Goal: Contribute content: Add original content to the website for others to see

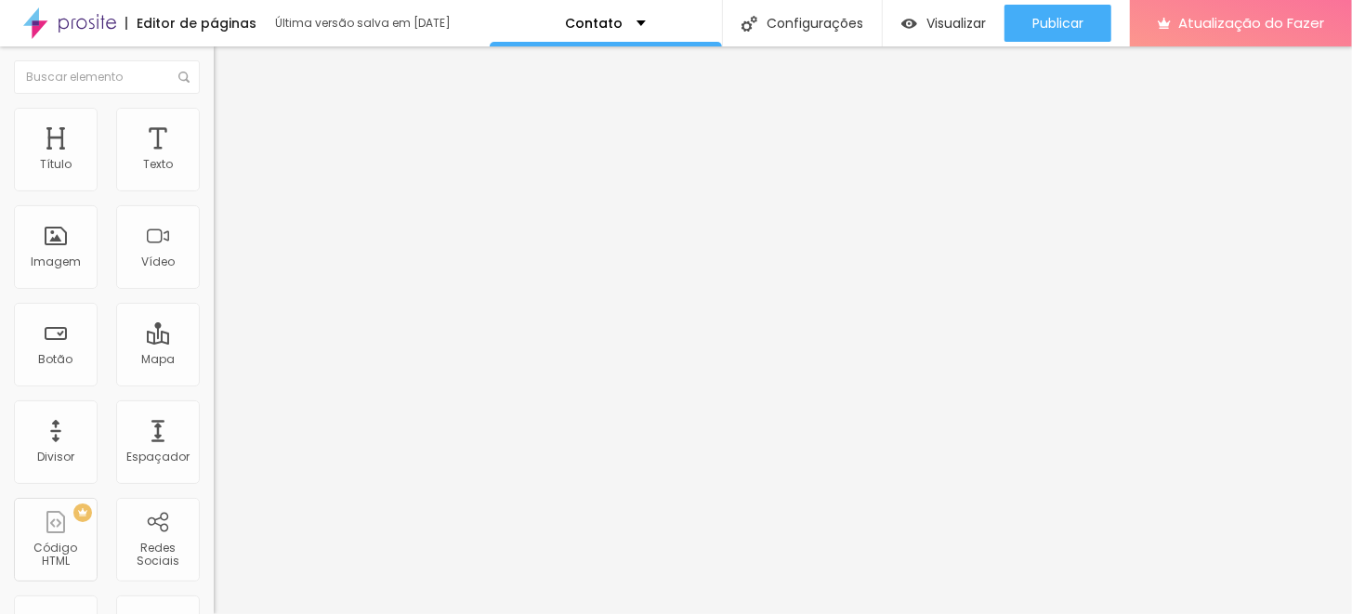
drag, startPoint x: 116, startPoint y: 203, endPoint x: 0, endPoint y: 202, distance: 116.1
click at [214, 202] on div "Endereço Alboom [GEOGRAPHIC_DATA] [GEOGRAPHIC_DATA] 15 Ampliação" at bounding box center [321, 331] width 214 height 372
type input "E"
type input "T"
type input "e"
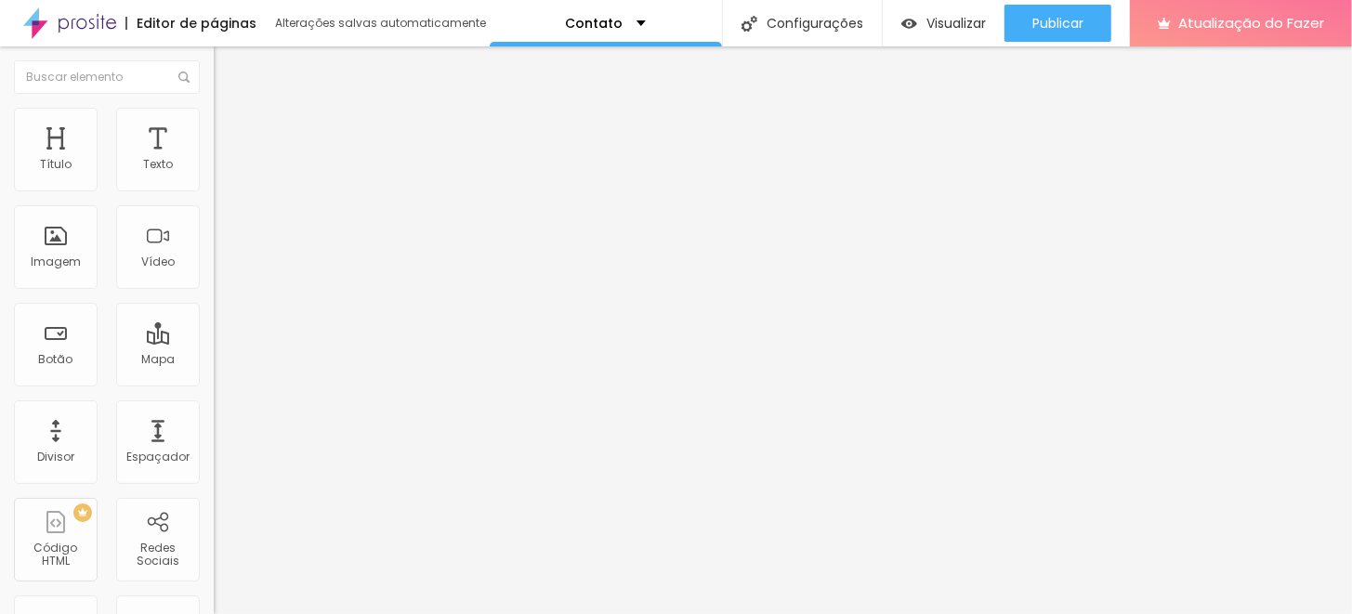
type input "Estúdio Thais Quintiliano"
click at [230, 125] on font "Estilo" at bounding box center [244, 120] width 29 height 16
type input "95"
type input "80"
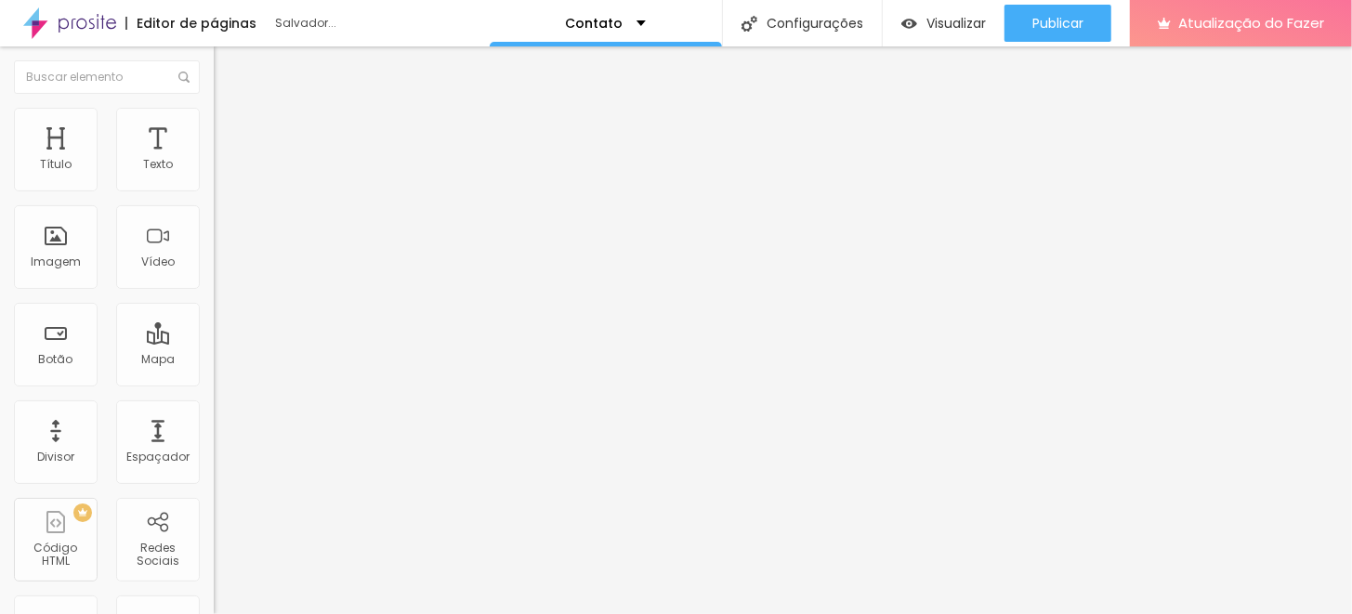
type input "80"
type input "65"
type input "50"
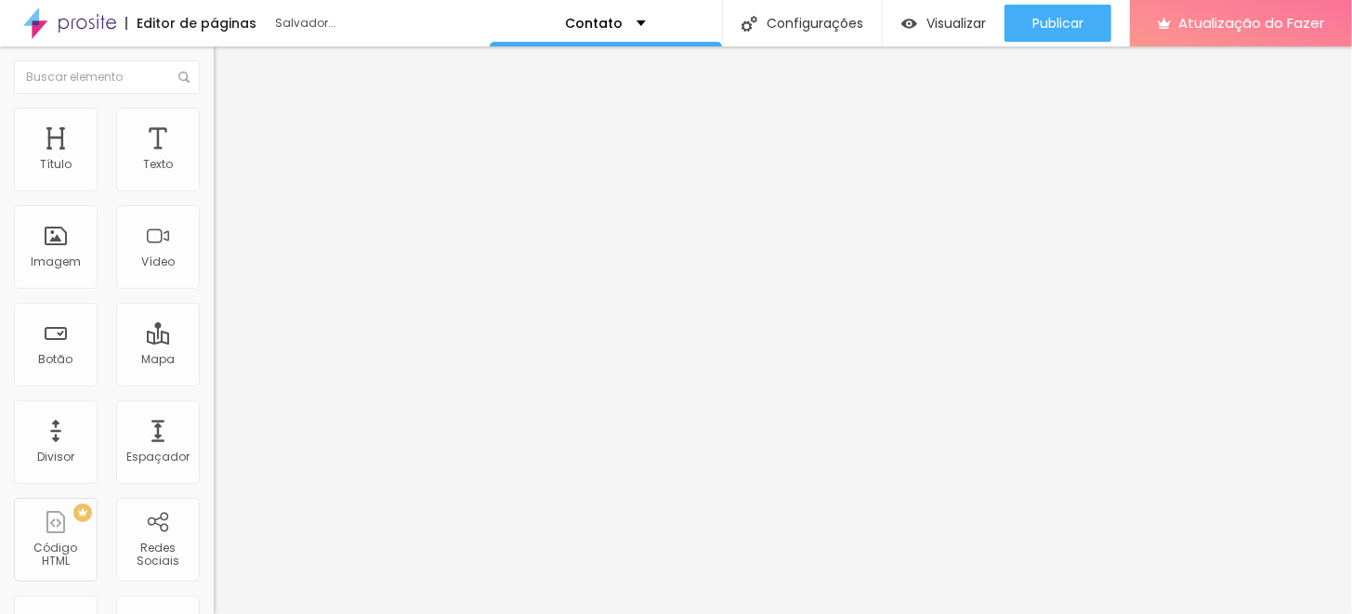
type input "45"
type input "40"
type input "35"
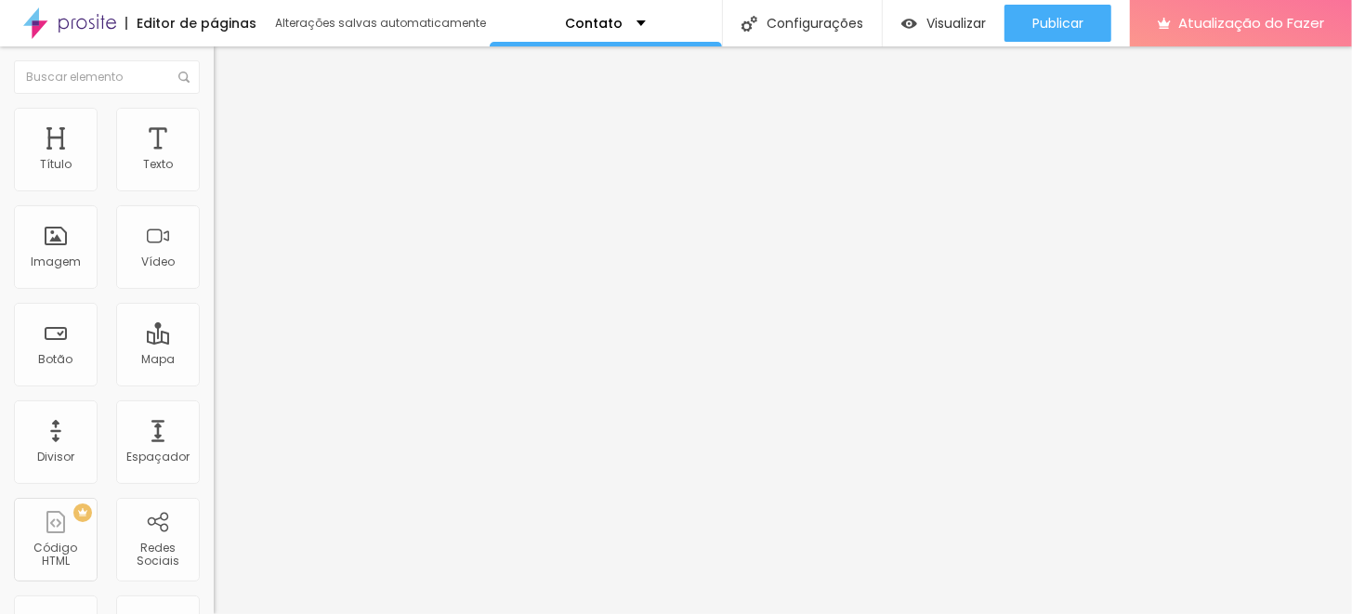
drag, startPoint x: 190, startPoint y: 200, endPoint x: 52, endPoint y: 203, distance: 138.5
type input "35"
click at [214, 190] on input "range" at bounding box center [274, 183] width 120 height 15
click at [214, 126] on li "Avançado" at bounding box center [321, 135] width 214 height 19
click at [214, 111] on img at bounding box center [222, 116] width 17 height 17
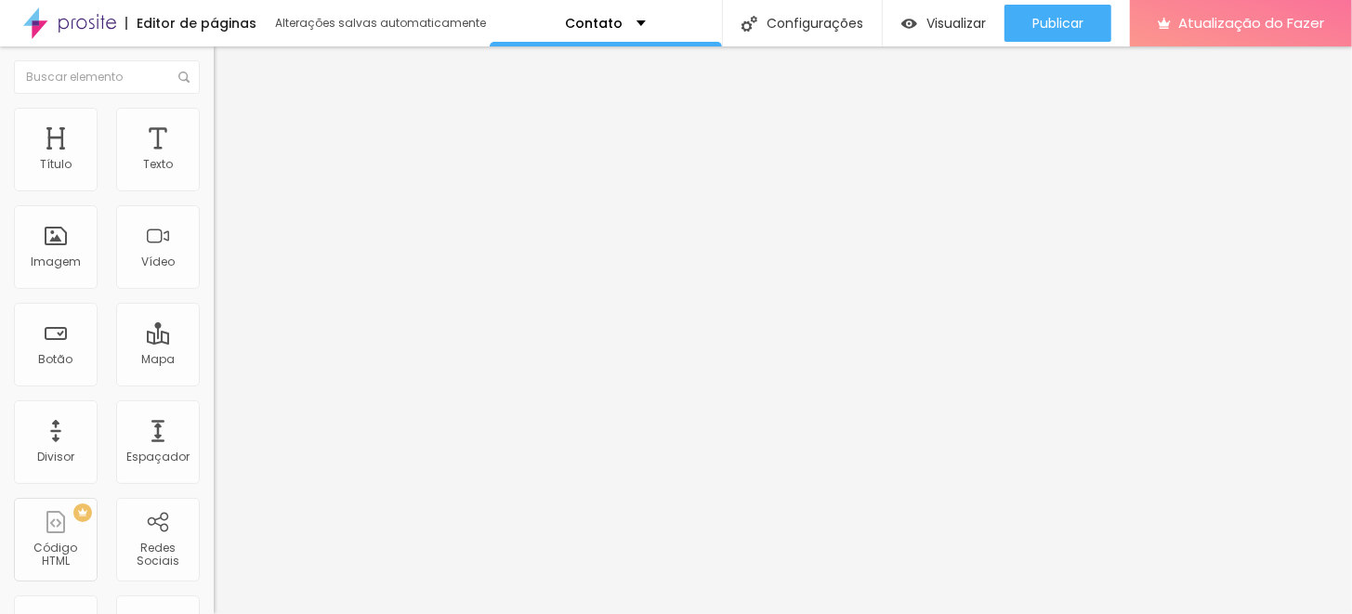
click at [214, 106] on img at bounding box center [222, 97] width 17 height 17
click at [214, 175] on input "Estúdio Thais Quintiliano" at bounding box center [325, 165] width 223 height 19
drag, startPoint x: 163, startPoint y: 208, endPoint x: 0, endPoint y: 219, distance: 163.9
click at [214, 219] on div "Endereço Estúdio Thais Quintiliano Alinhamento 15 Ampliação" at bounding box center [321, 331] width 214 height 372
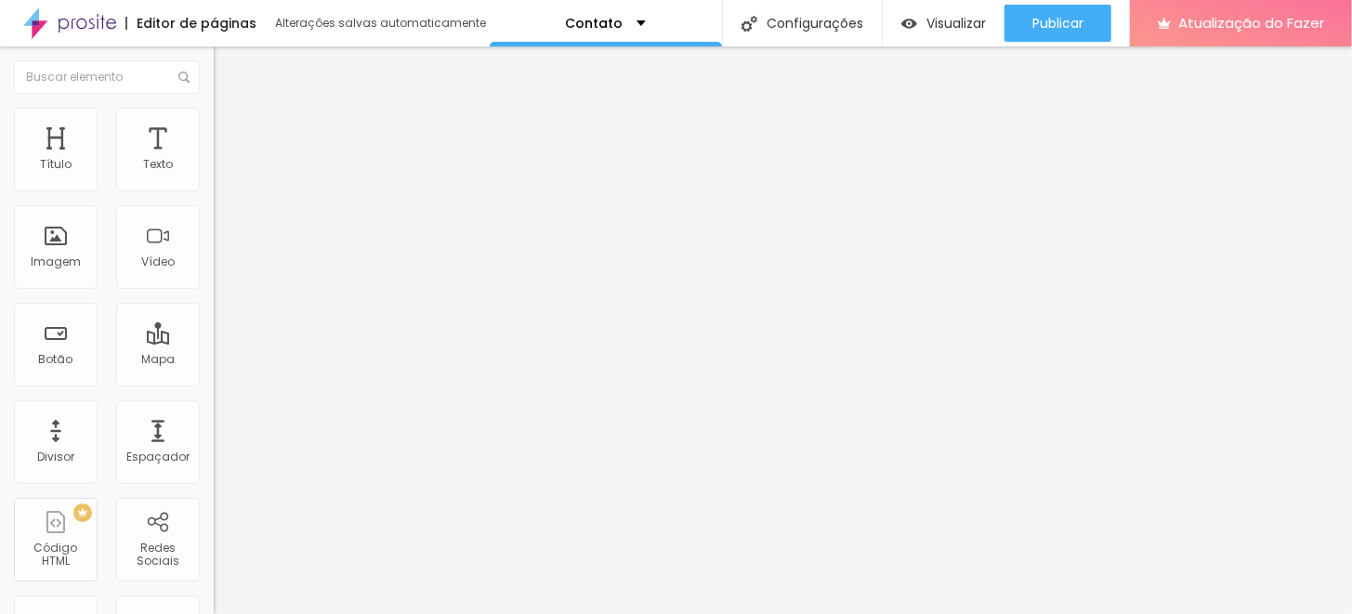
scroll to position [0, 0]
click at [214, 126] on li "Avançado" at bounding box center [321, 135] width 214 height 19
type input "52"
type input "33"
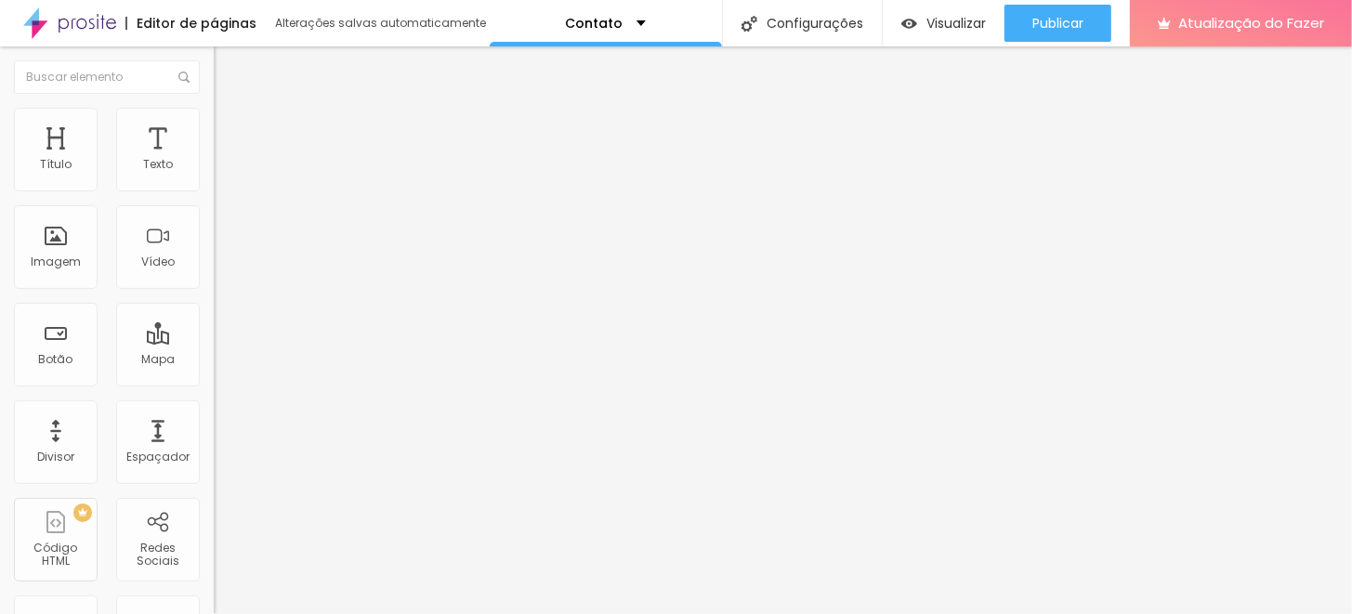
type input "33"
type input "19"
type input "14"
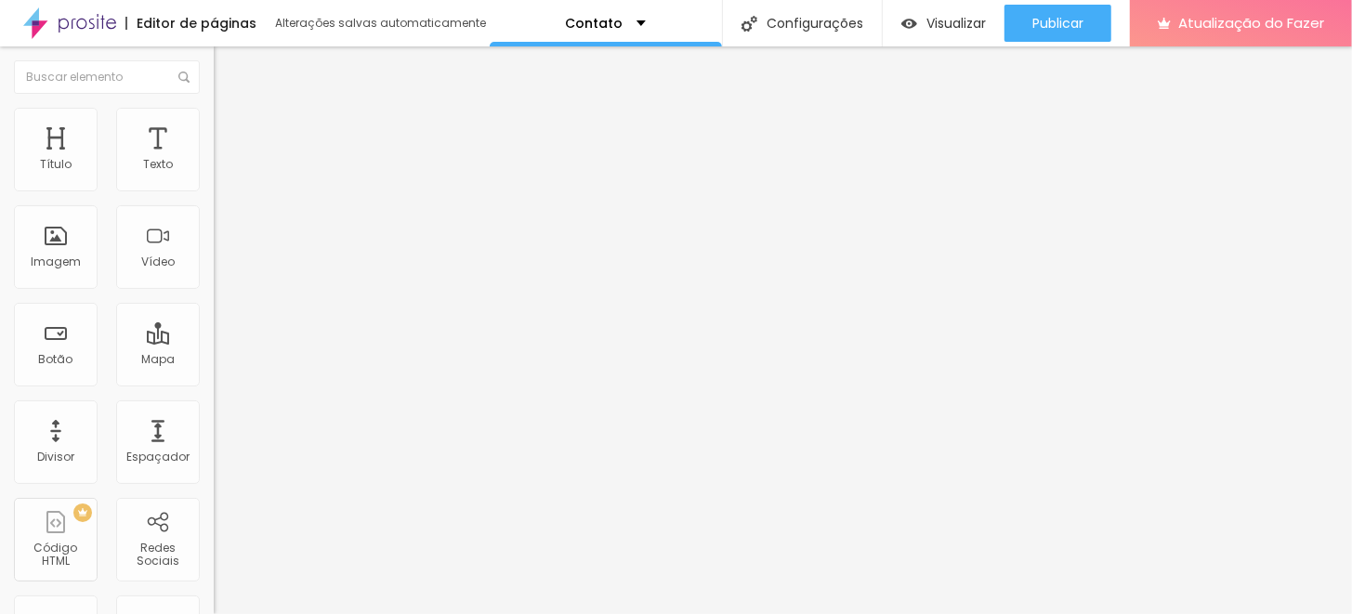
type input "0"
drag, startPoint x: 49, startPoint y: 220, endPoint x: 32, endPoint y: 221, distance: 17.7
type input "0"
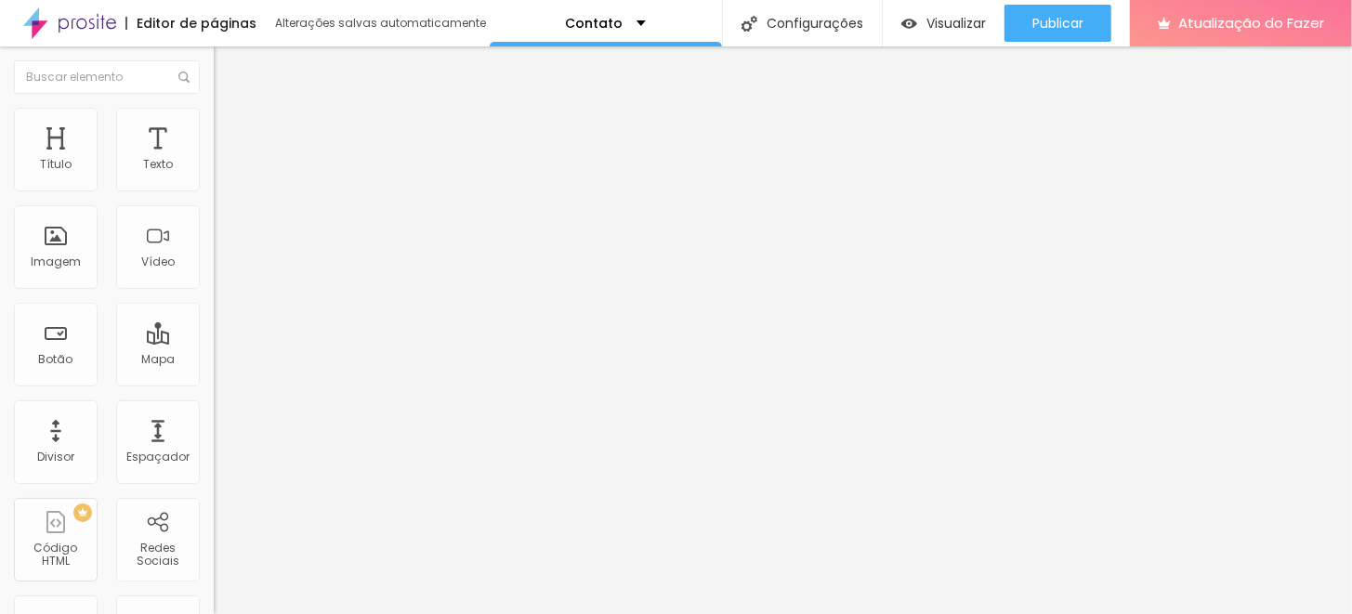
click at [228, 64] on img "button" at bounding box center [235, 67] width 15 height 15
click at [214, 175] on input "Alboom [GEOGRAPHIC_DATA]" at bounding box center [325, 165] width 223 height 19
type input "A"
type input "Estúdio Thais Quintiliano"
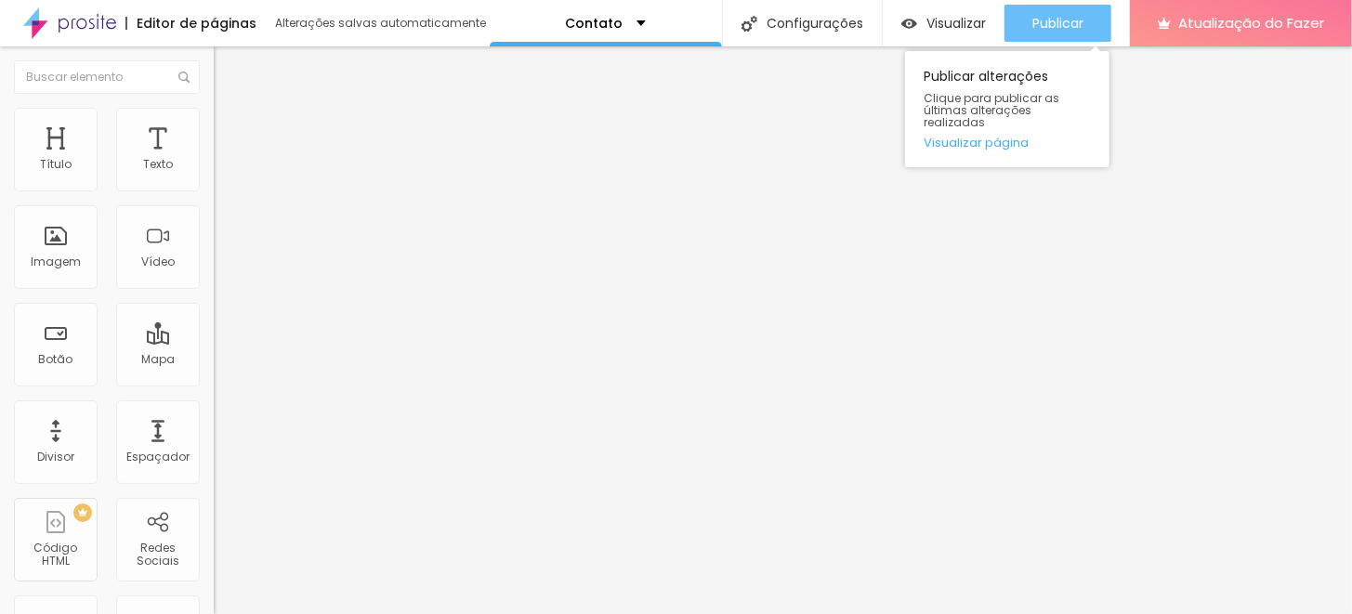
click at [1074, 7] on div "Publicar" at bounding box center [1057, 23] width 51 height 37
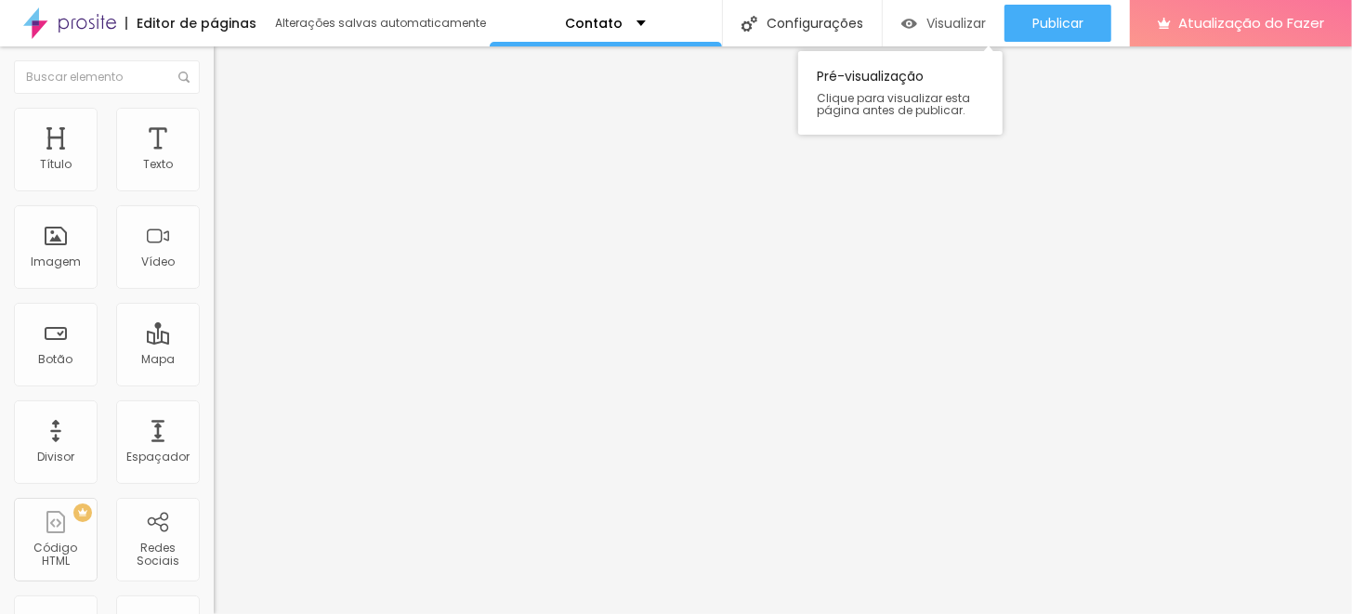
click at [943, 15] on font "Visualizar" at bounding box center [955, 23] width 59 height 19
click at [214, 114] on img at bounding box center [222, 116] width 17 height 17
click at [230, 131] on font "Avançado" at bounding box center [260, 139] width 61 height 16
click at [214, 108] on li "Conteúdo" at bounding box center [321, 98] width 214 height 19
click at [214, 51] on button "Editar nulo" at bounding box center [321, 67] width 214 height 43
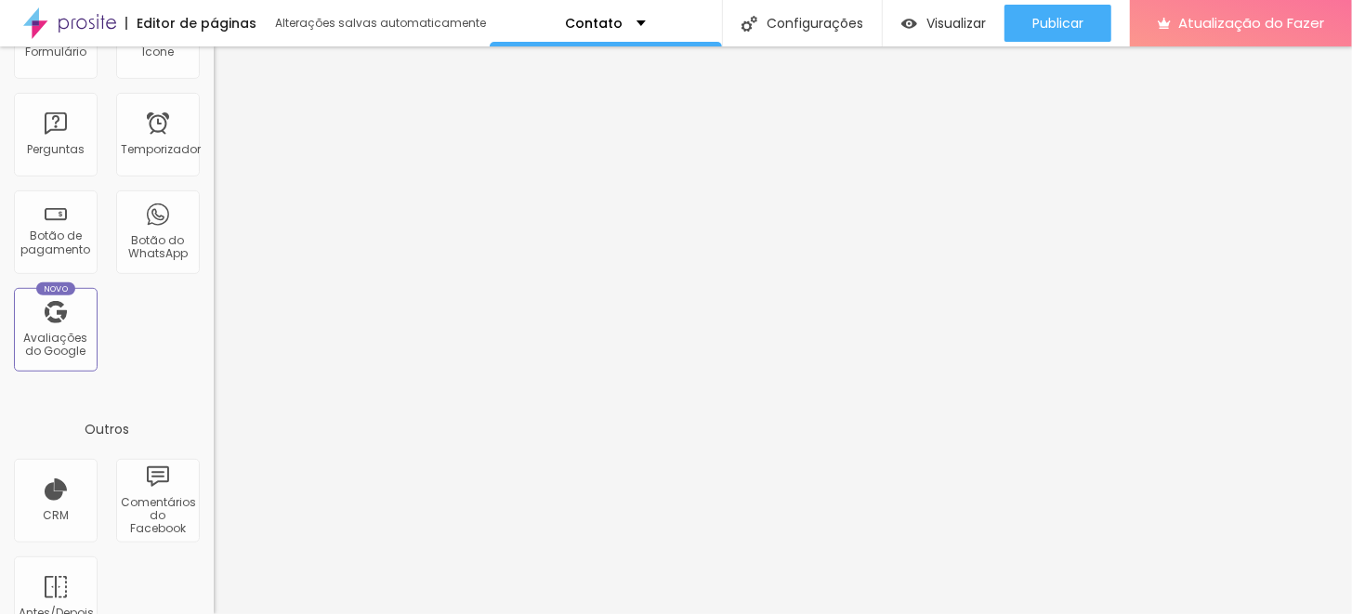
scroll to position [638, 0]
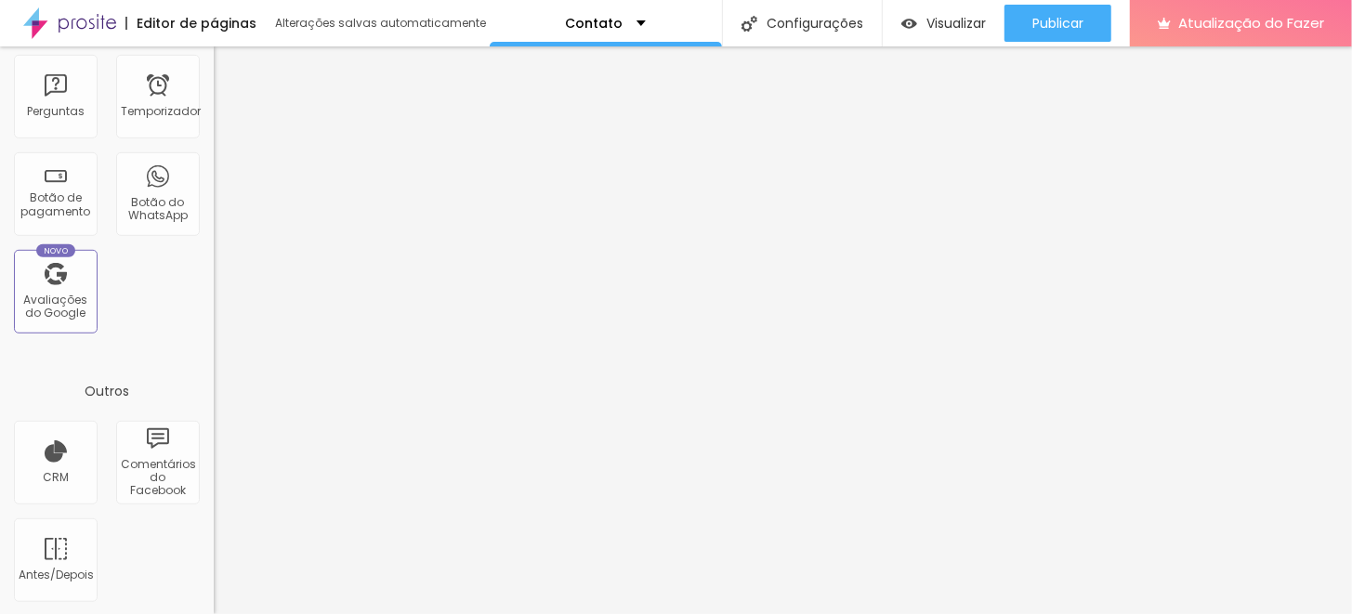
click at [93, 18] on img at bounding box center [69, 23] width 93 height 46
